Goal: Transaction & Acquisition: Purchase product/service

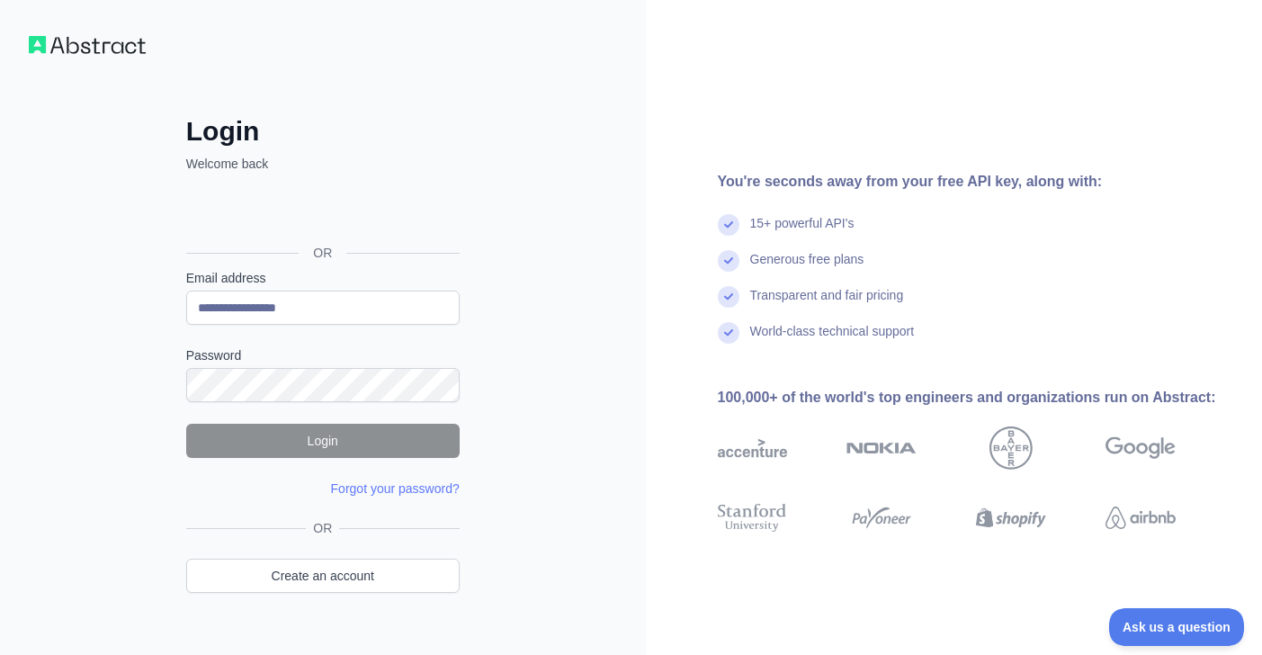
type input "**********"
click at [405, 490] on link "Forgot your password?" at bounding box center [395, 488] width 129 height 14
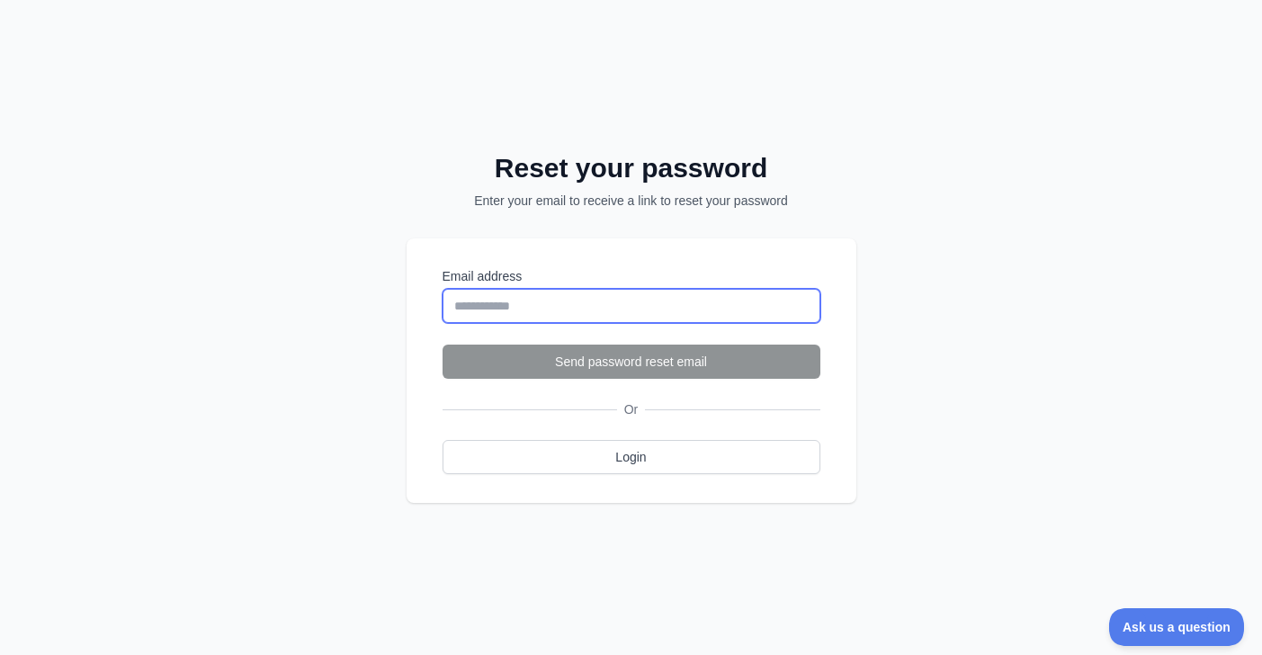
click at [550, 294] on input "Email address" at bounding box center [631, 306] width 378 height 34
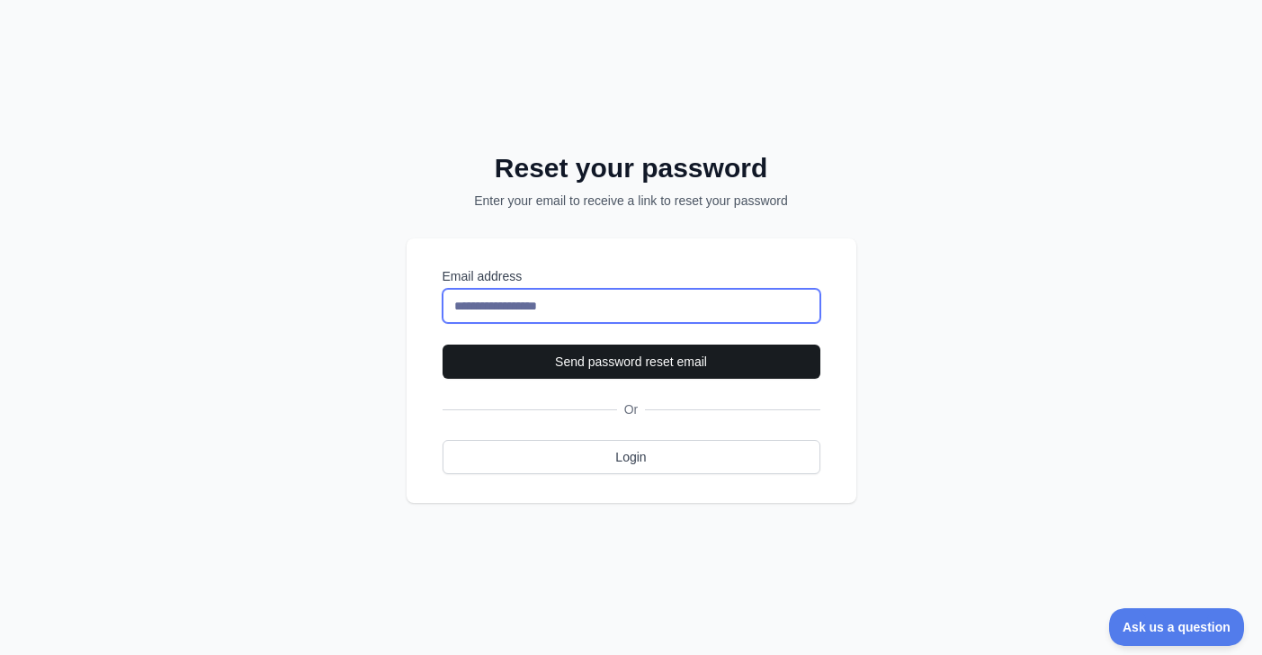
type input "**********"
click at [611, 371] on button "Send password reset email" at bounding box center [631, 361] width 378 height 34
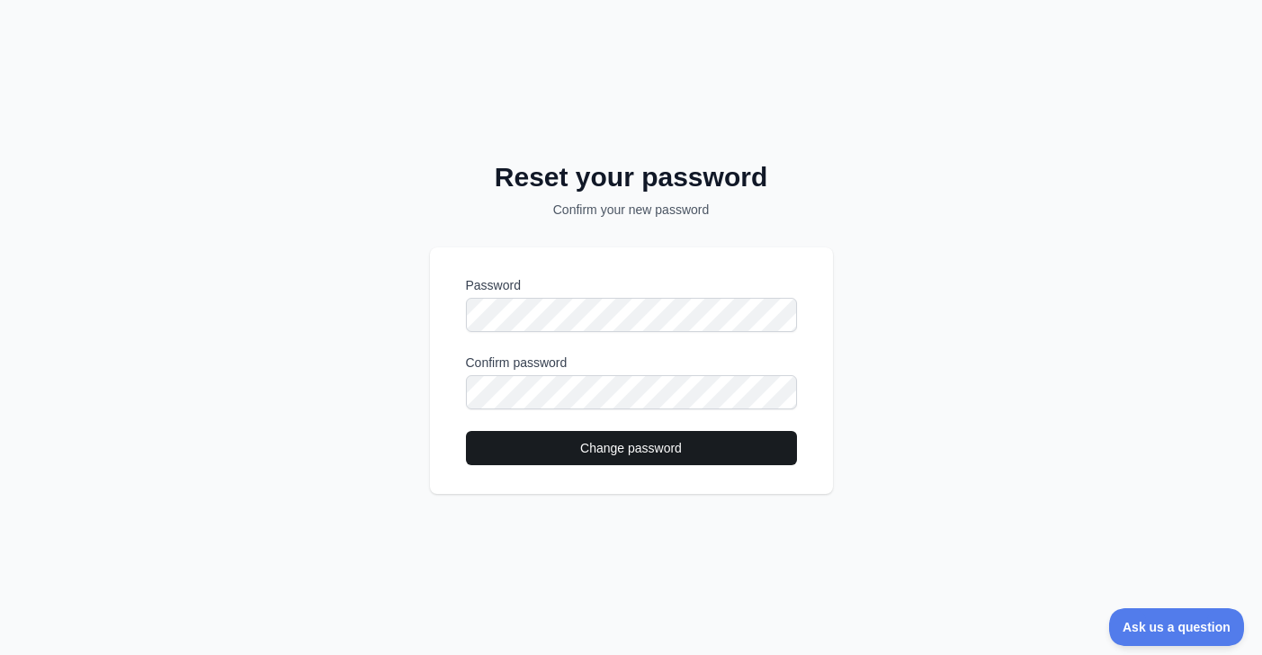
click at [596, 451] on button "Change password" at bounding box center [631, 448] width 331 height 34
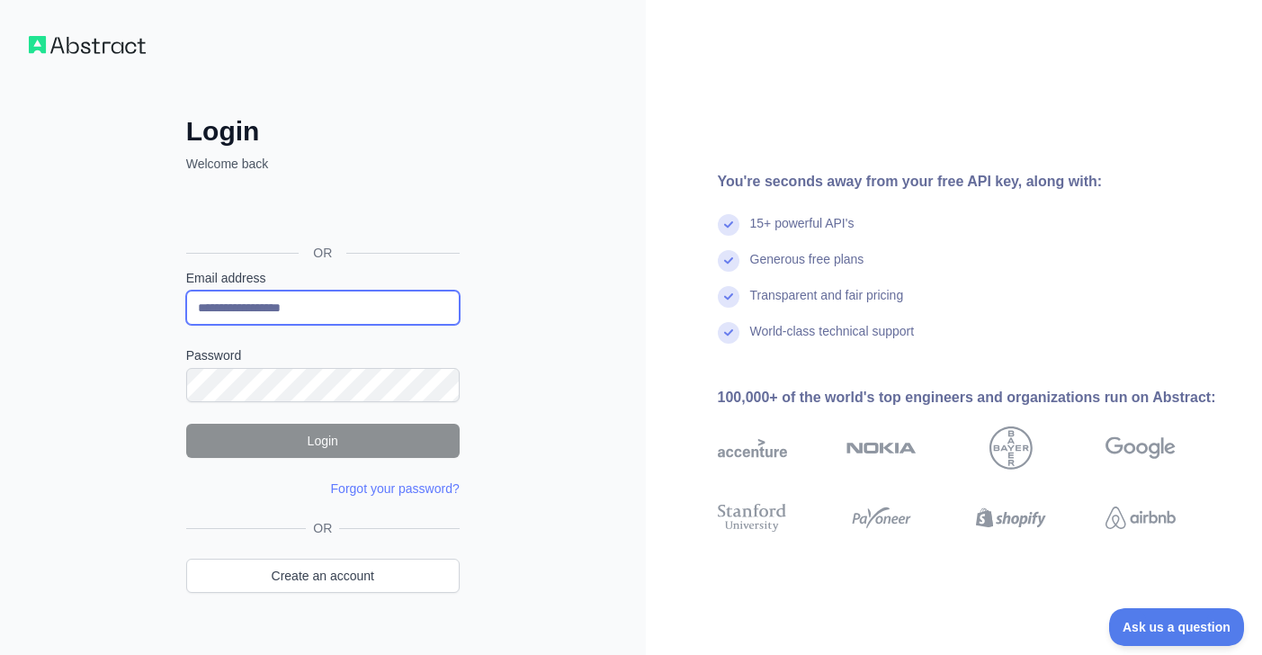
type input "**********"
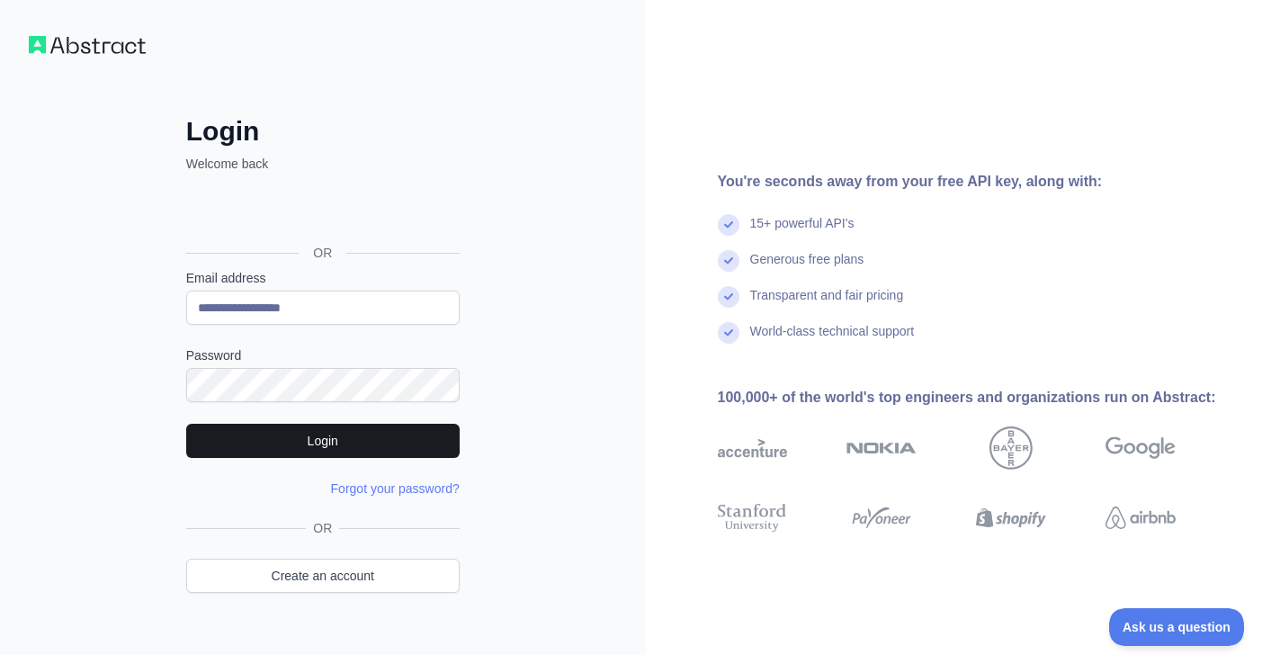
click at [355, 431] on button "Login" at bounding box center [322, 441] width 273 height 34
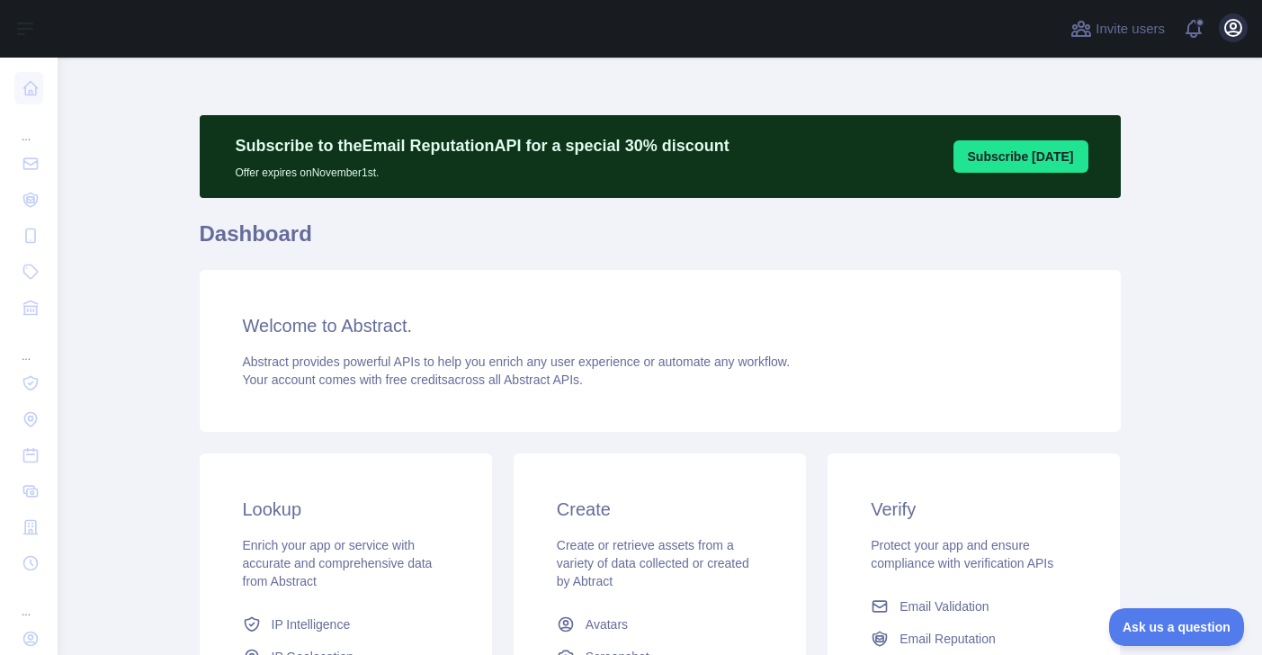
click at [1234, 26] on icon "button" at bounding box center [1233, 28] width 22 height 22
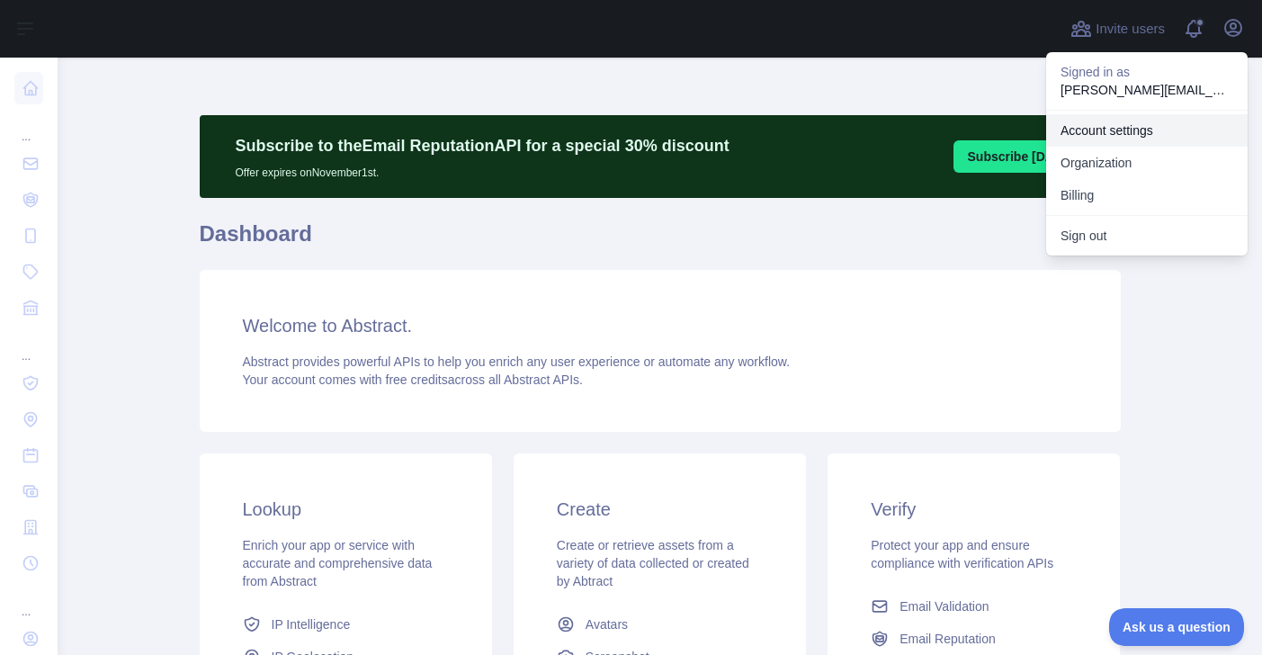
click at [1146, 125] on link "Account settings" at bounding box center [1146, 130] width 201 height 32
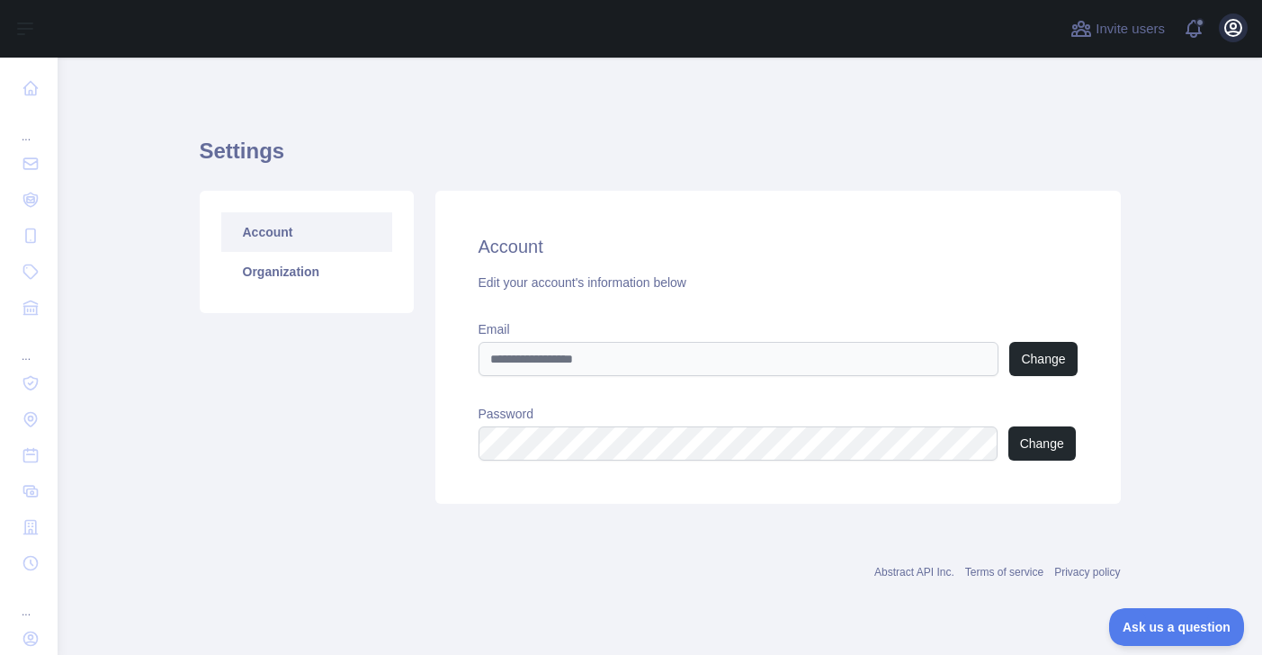
click at [1234, 38] on icon "button" at bounding box center [1233, 28] width 22 height 22
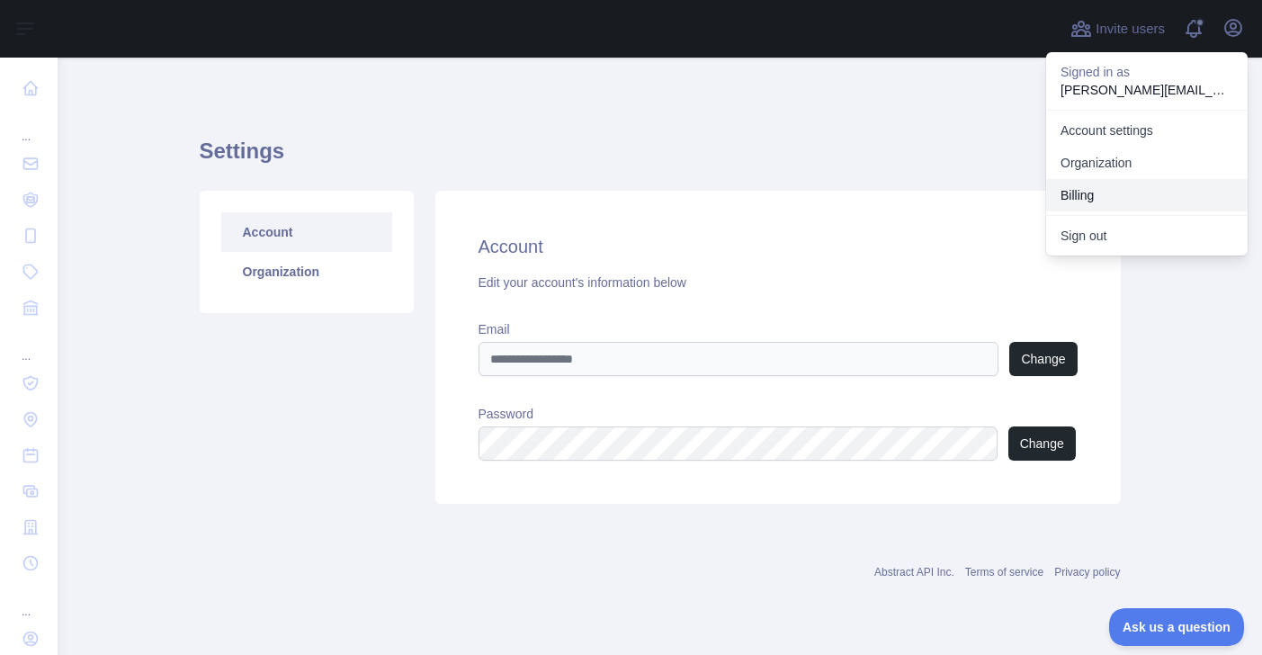
click at [1103, 188] on button "Billing" at bounding box center [1146, 195] width 201 height 32
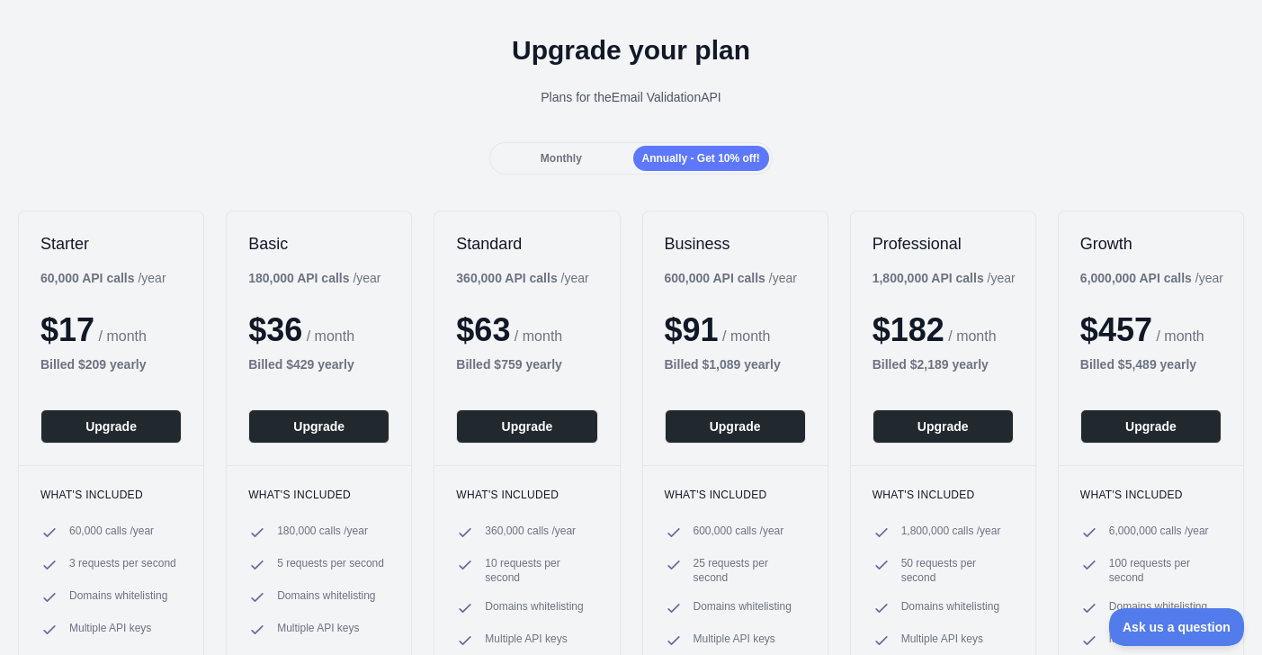
scroll to position [67, 0]
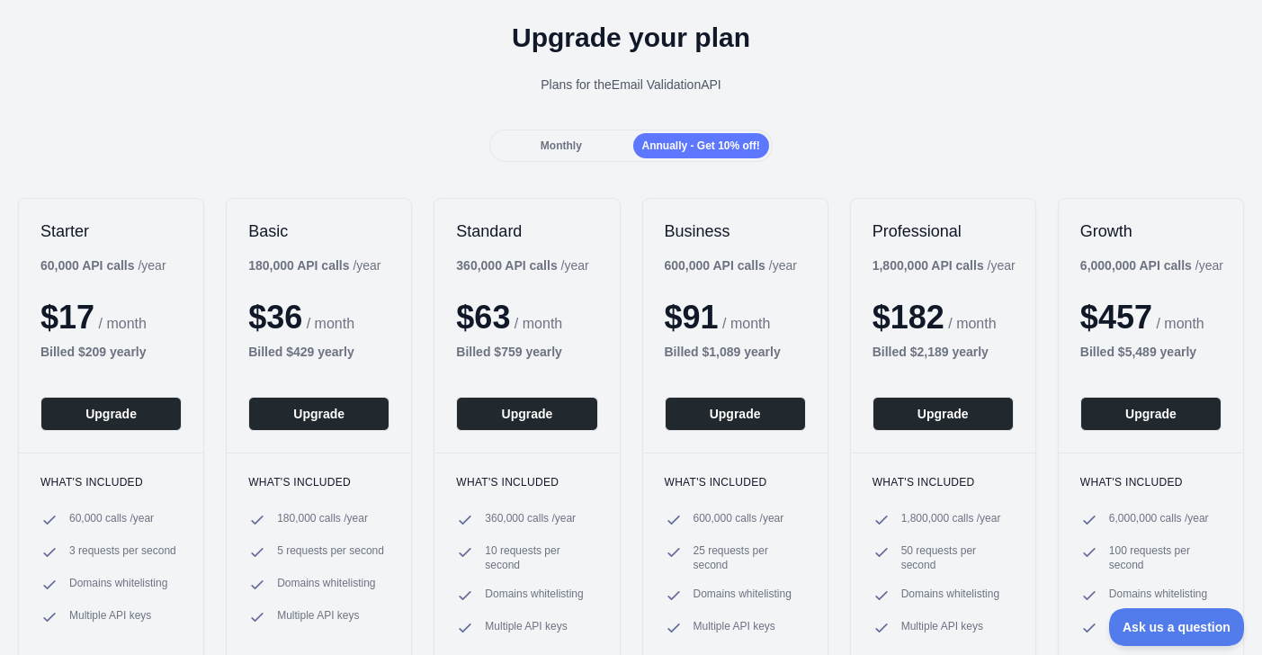
click at [604, 174] on div "Back Upgrade your plan Plans for the Email Validation API Monthly Annually - Ge…" at bounding box center [631, 351] width 1262 height 820
click at [584, 151] on div "Monthly" at bounding box center [561, 145] width 136 height 25
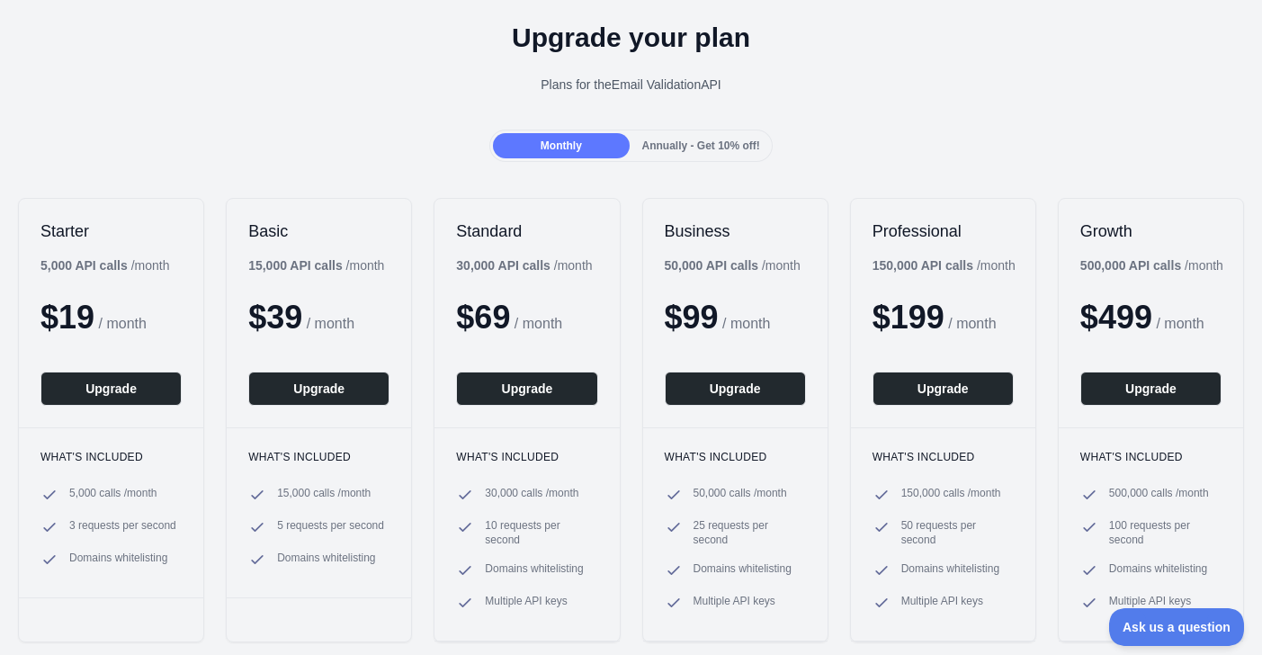
click at [657, 142] on span "Annually - Get 10% off!" at bounding box center [701, 145] width 118 height 13
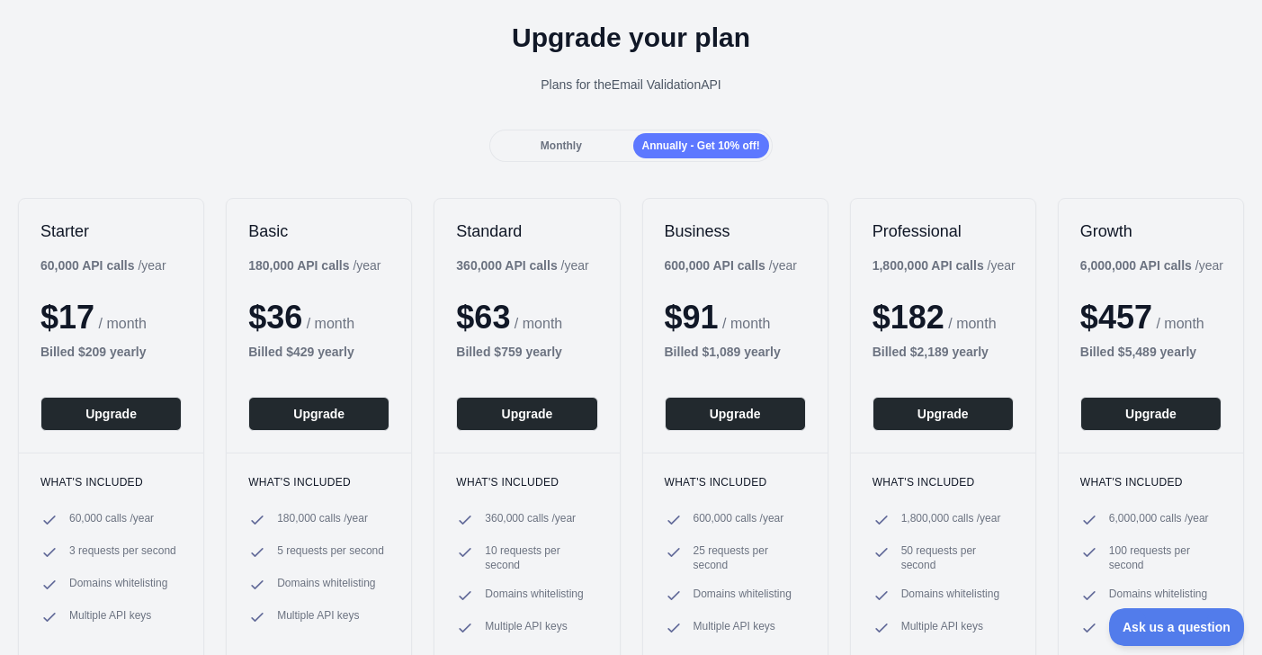
click at [568, 139] on span "Monthly" at bounding box center [561, 145] width 41 height 13
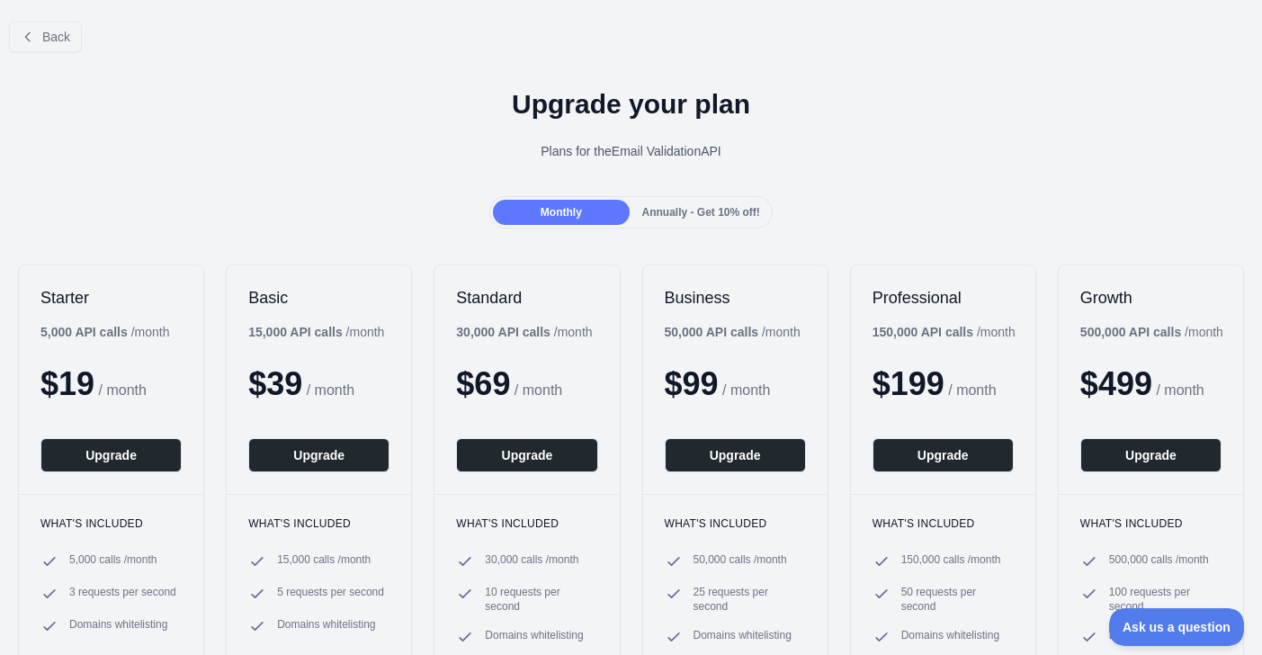
scroll to position [0, 0]
click at [81, 28] on button "Back" at bounding box center [45, 37] width 73 height 31
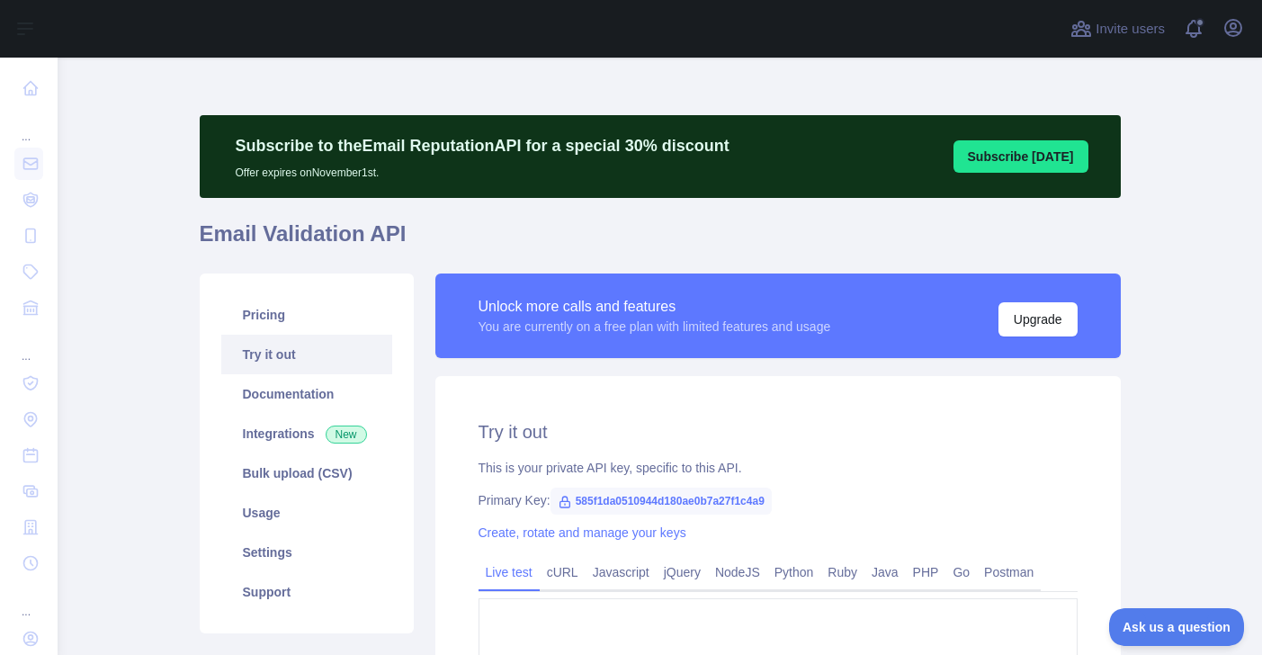
type textarea "**********"
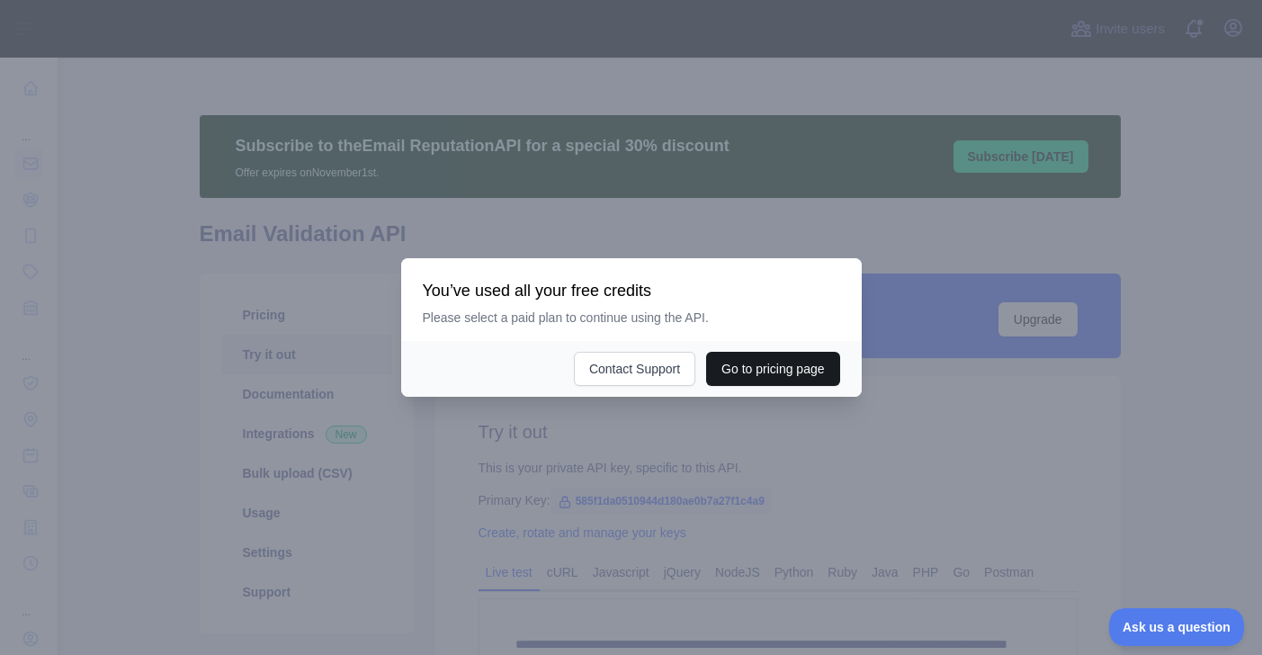
click at [766, 368] on button "Go to pricing page" at bounding box center [772, 369] width 133 height 34
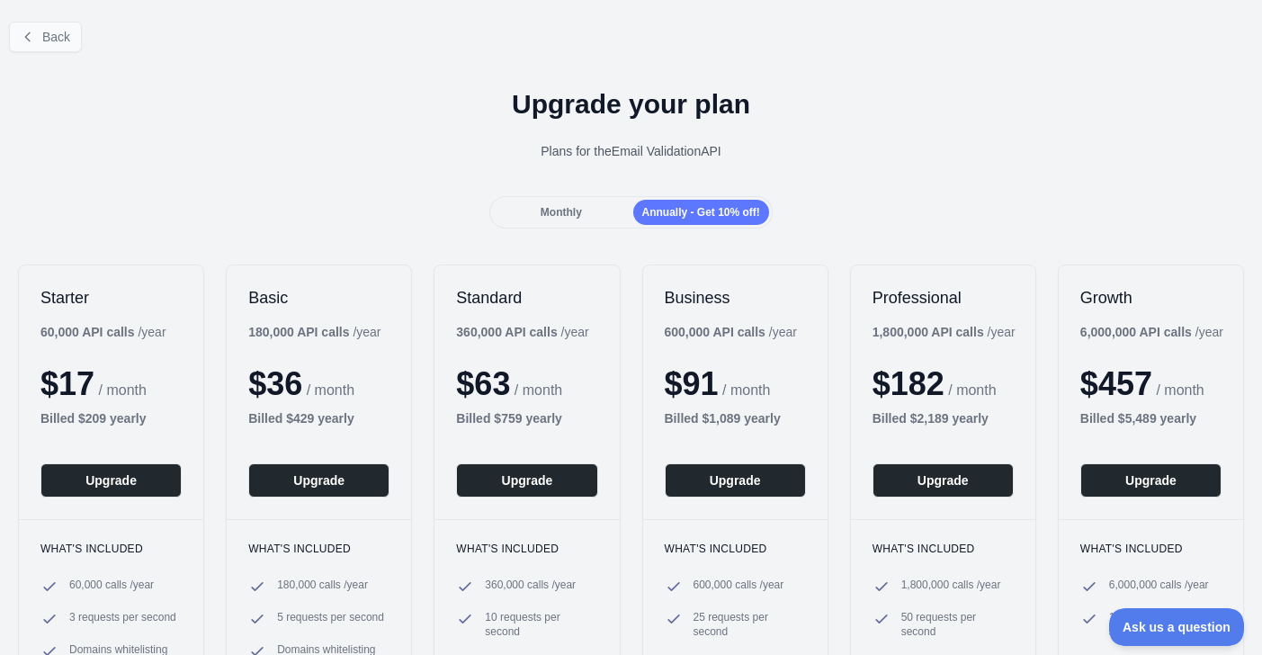
click at [75, 43] on button "Back" at bounding box center [45, 37] width 73 height 31
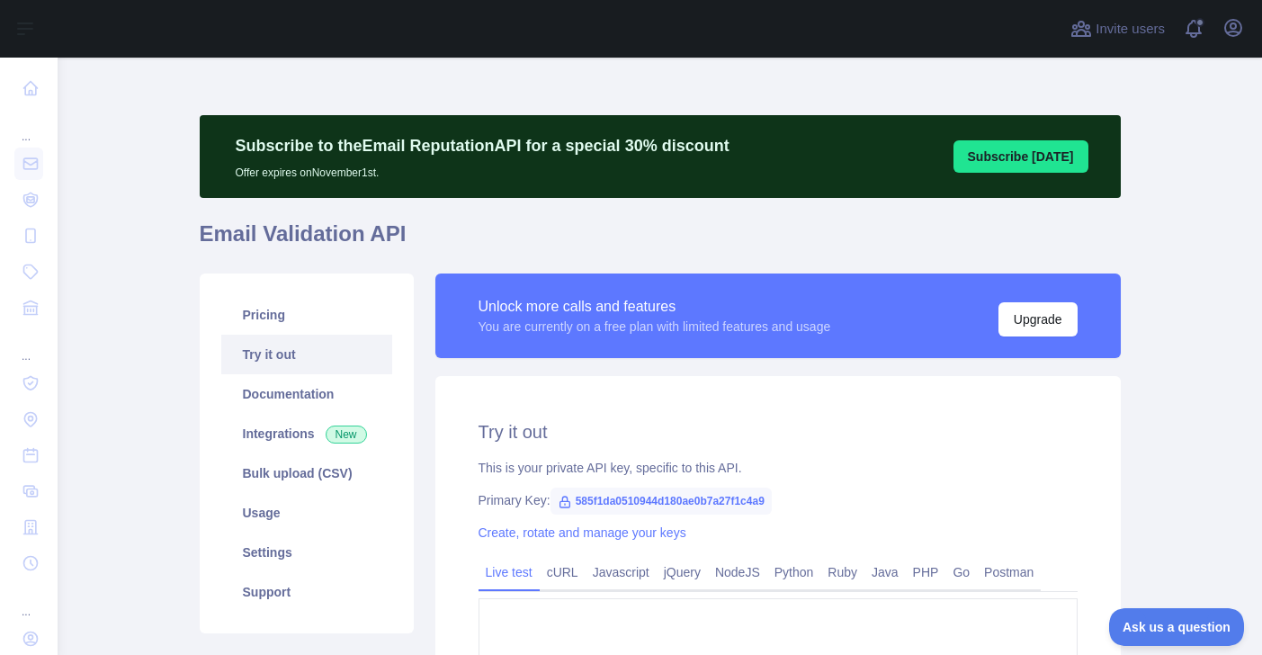
type textarea "**********"
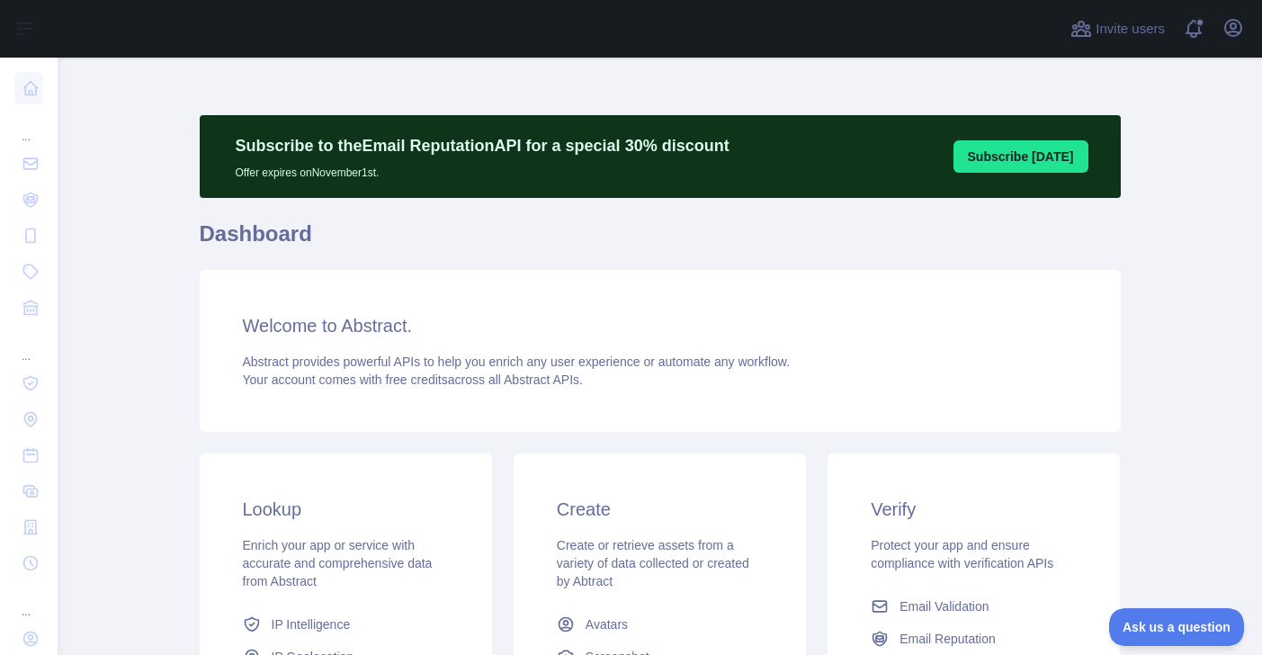
click at [1020, 160] on button "Subscribe today" at bounding box center [1020, 156] width 135 height 32
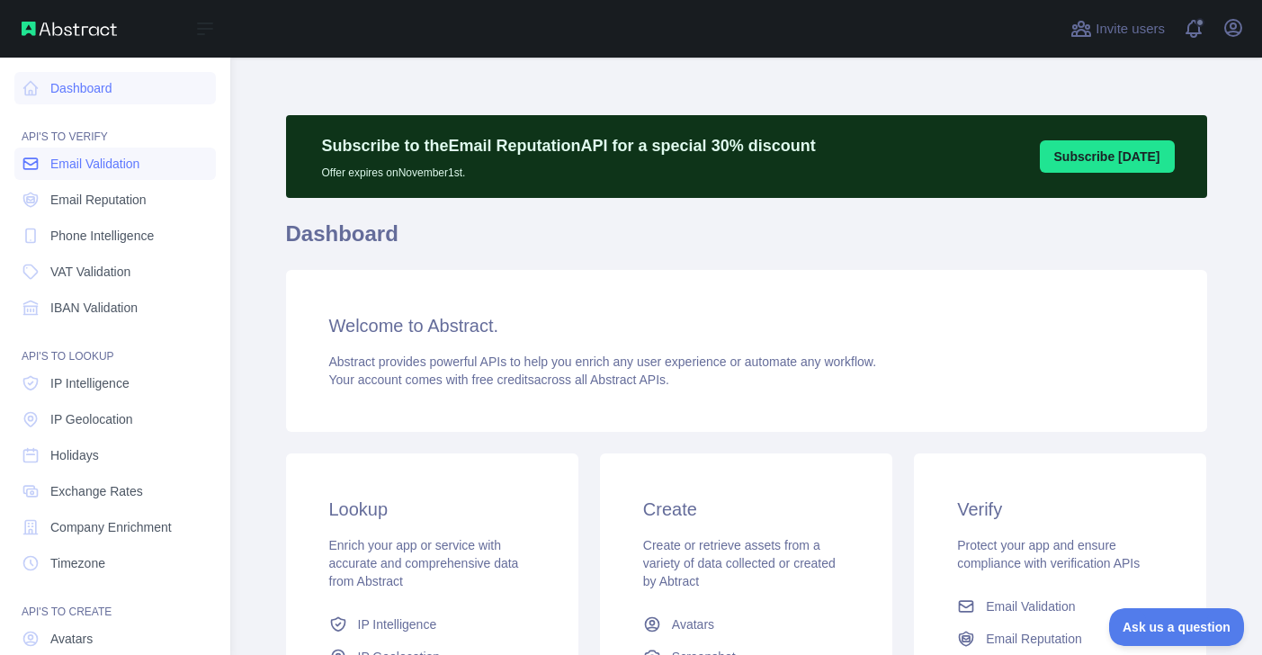
click at [69, 167] on span "Email Validation" at bounding box center [94, 164] width 89 height 18
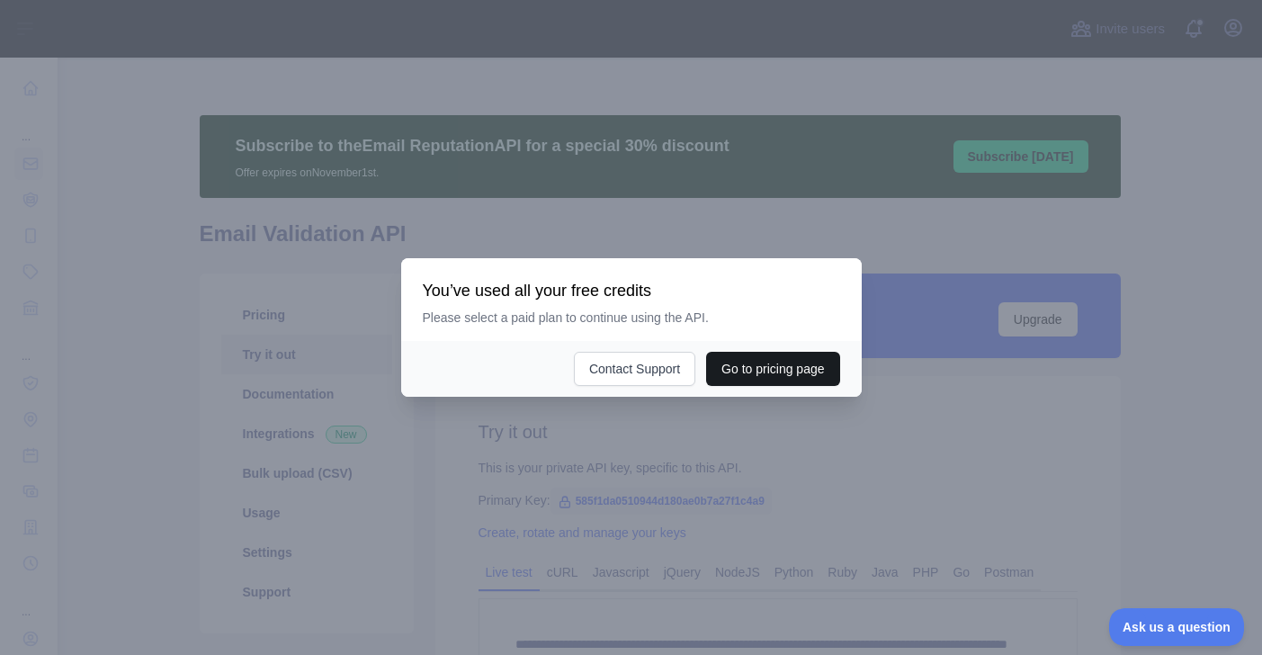
click at [766, 371] on button "Go to pricing page" at bounding box center [772, 369] width 133 height 34
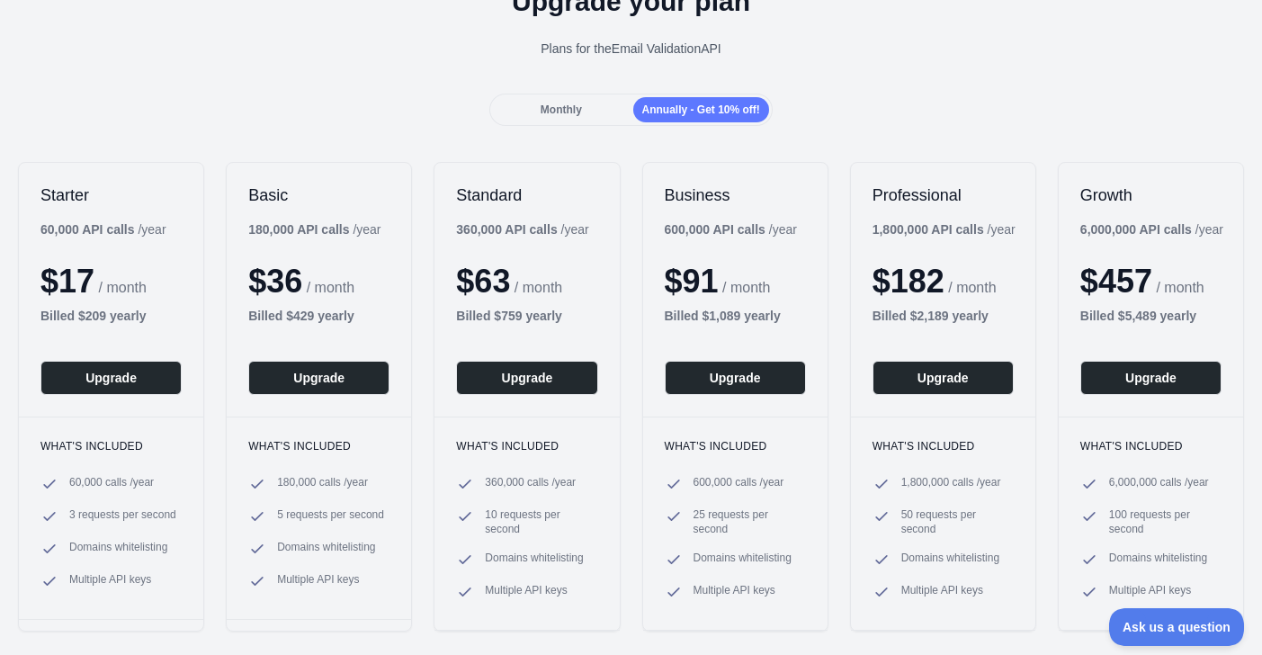
scroll to position [120, 0]
